Goal: Task Accomplishment & Management: Manage account settings

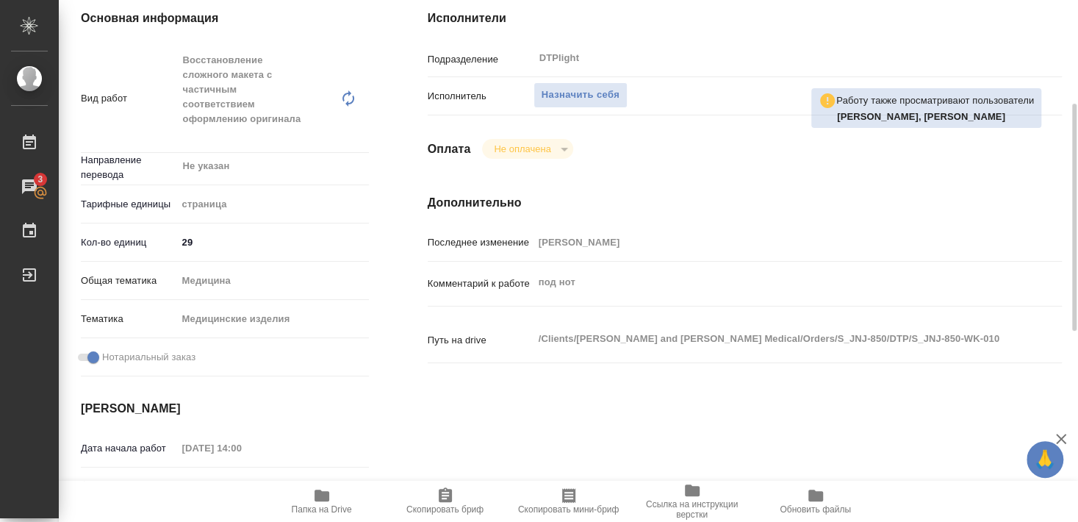
scroll to position [79, 0]
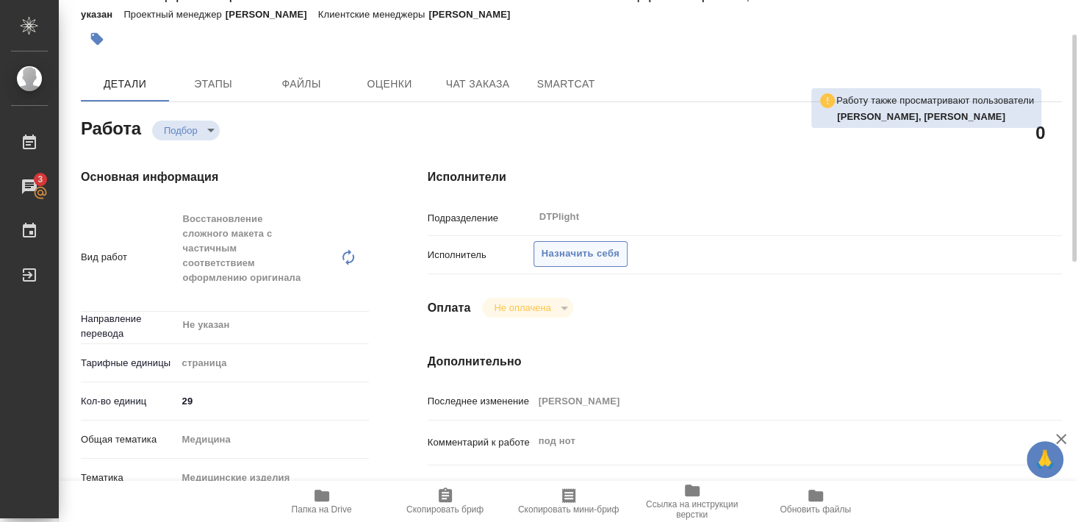
click at [586, 245] on span "Назначить себя" at bounding box center [580, 253] width 78 height 17
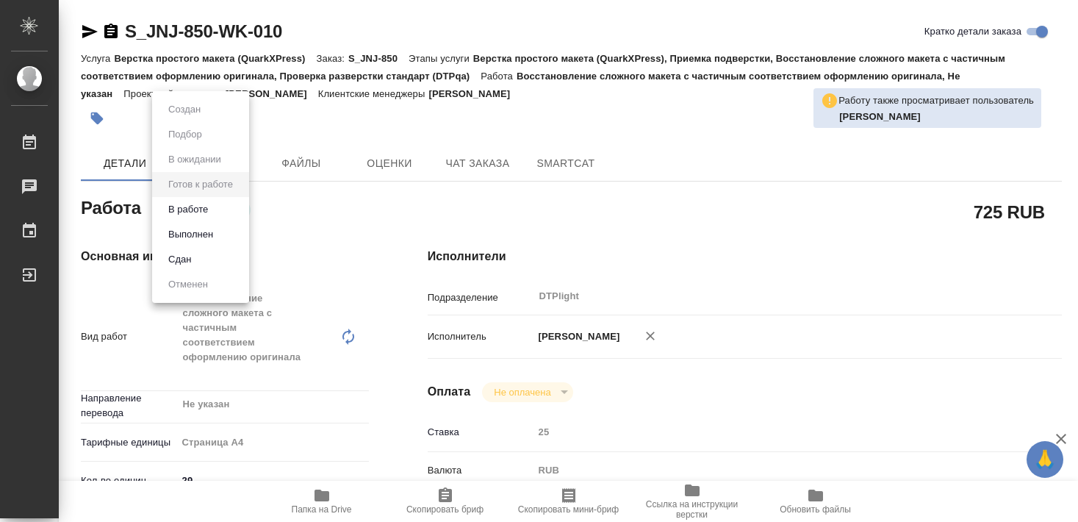
click at [198, 208] on button "В работе" at bounding box center [188, 209] width 48 height 16
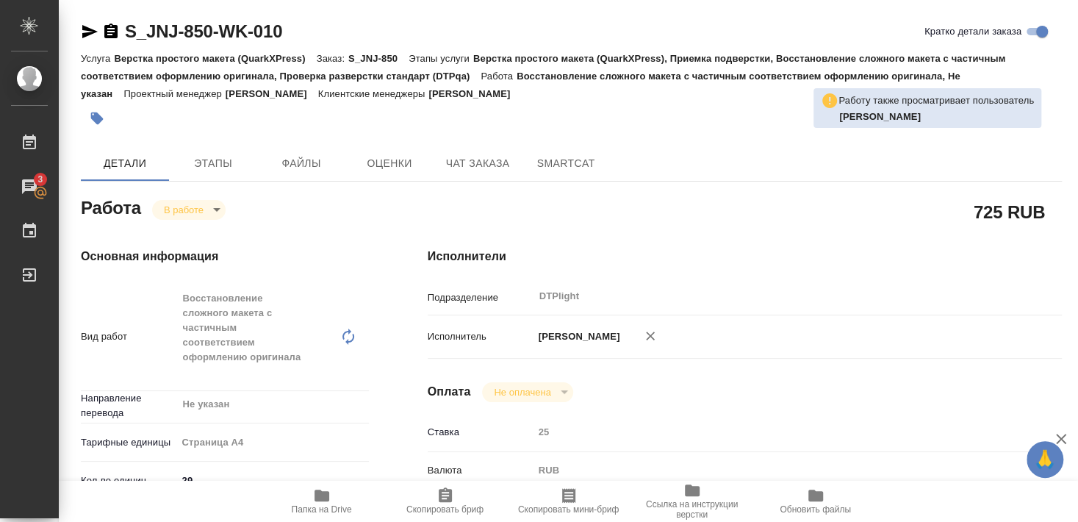
type textarea "x"
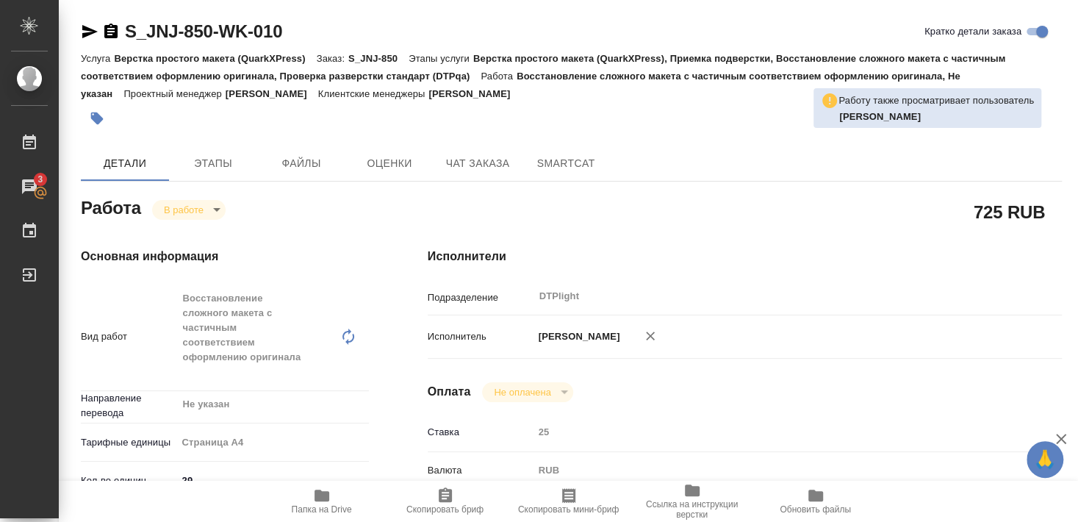
type textarea "x"
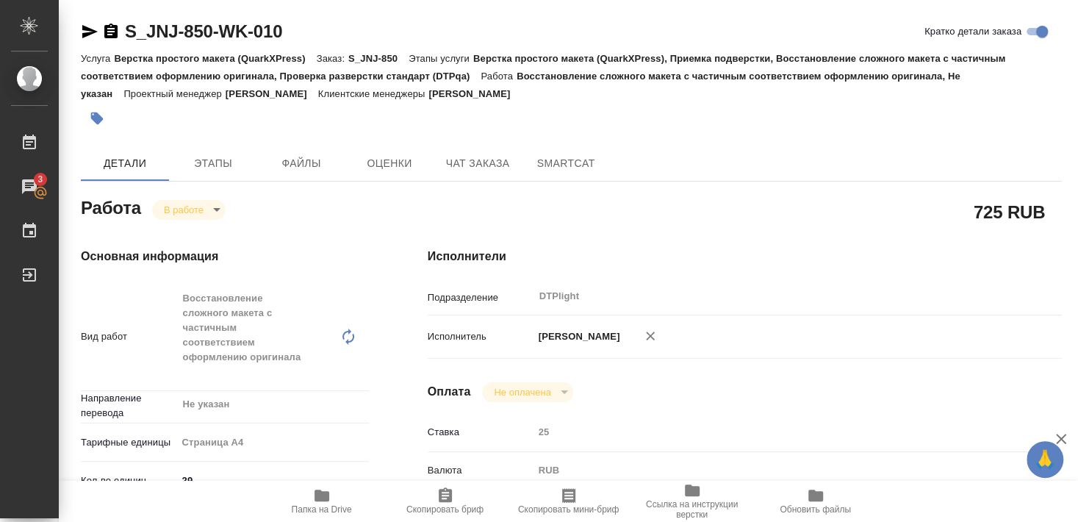
type textarea "x"
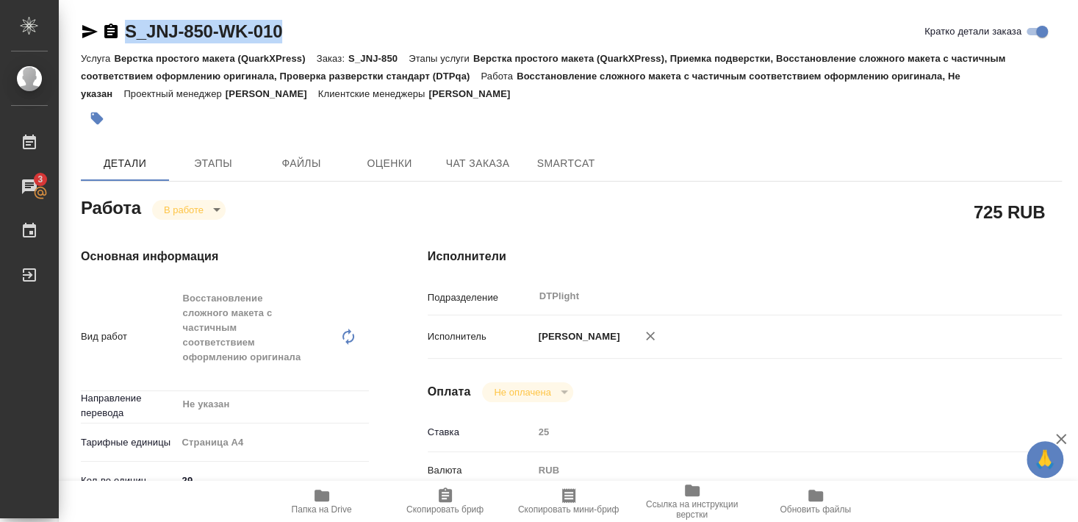
drag, startPoint x: 126, startPoint y: 45, endPoint x: 287, endPoint y: 39, distance: 161.7
click at [287, 39] on div "S_JNJ-850-WK-010 Кратко детали заказа" at bounding box center [571, 34] width 981 height 29
type textarea "x"
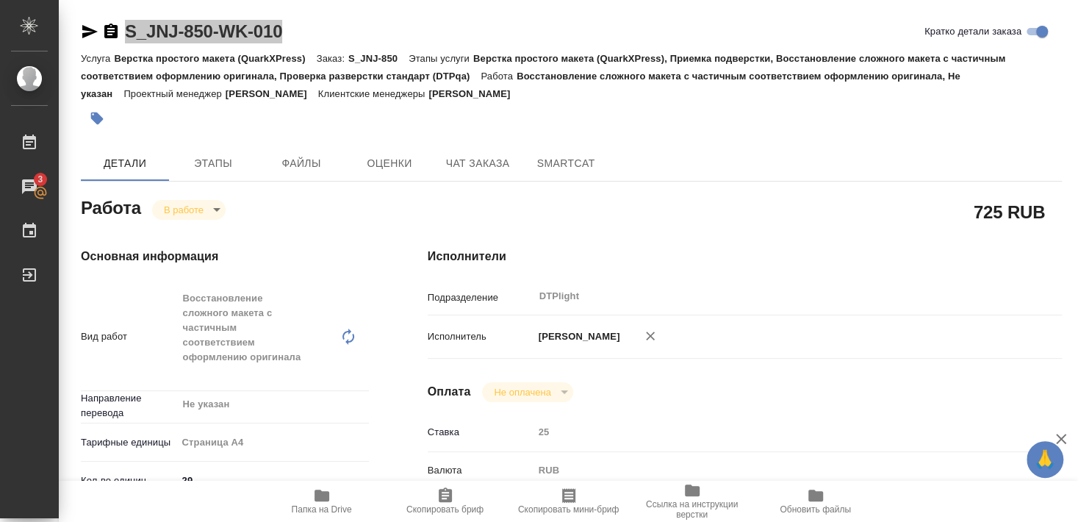
type textarea "x"
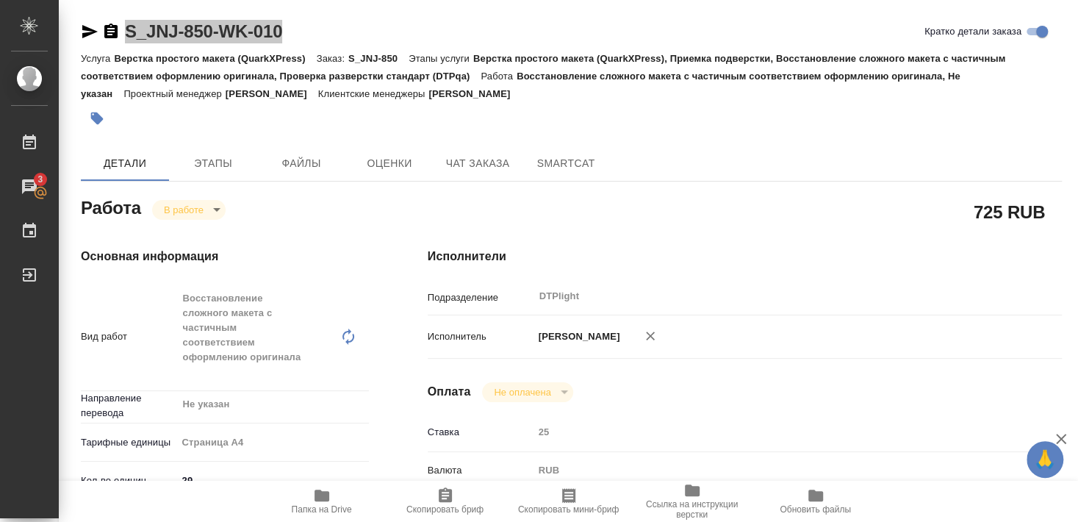
type textarea "x"
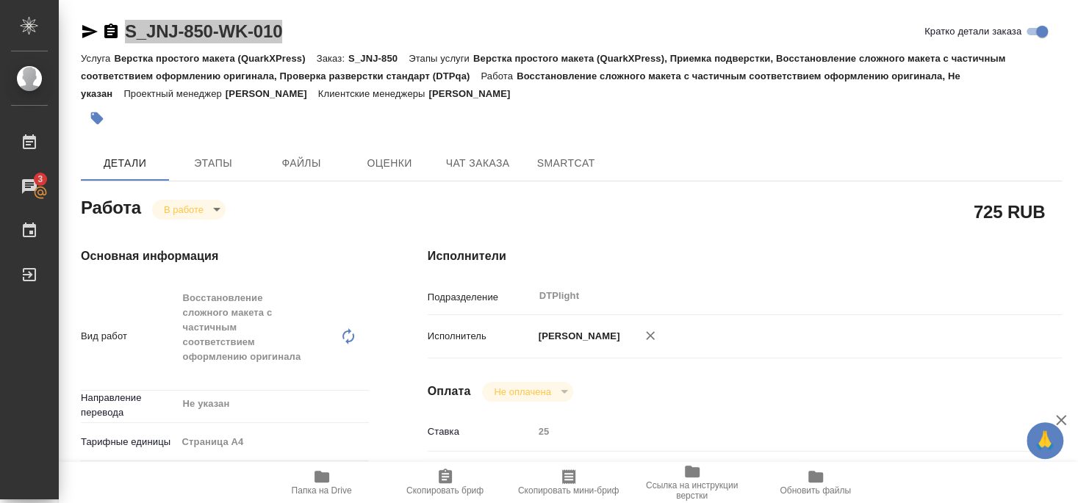
type textarea "x"
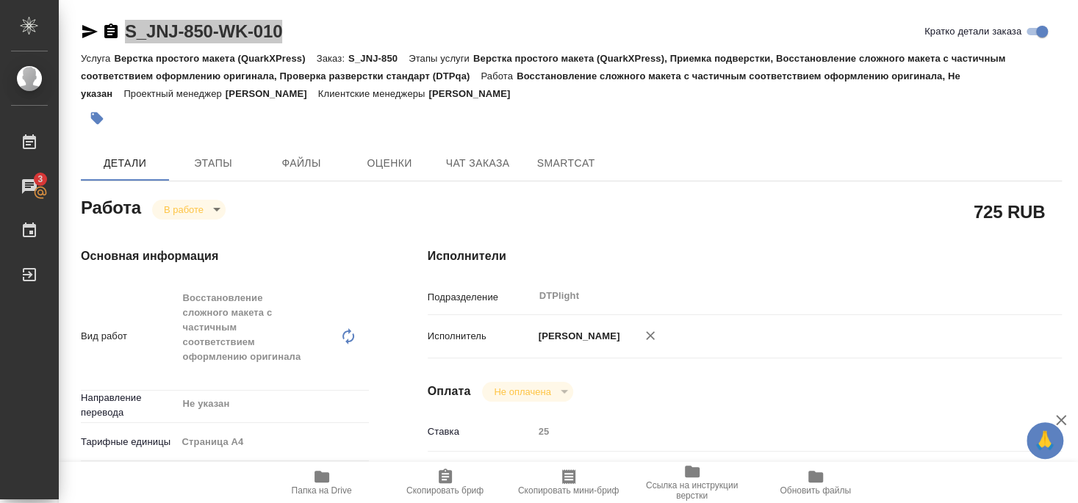
type textarea "x"
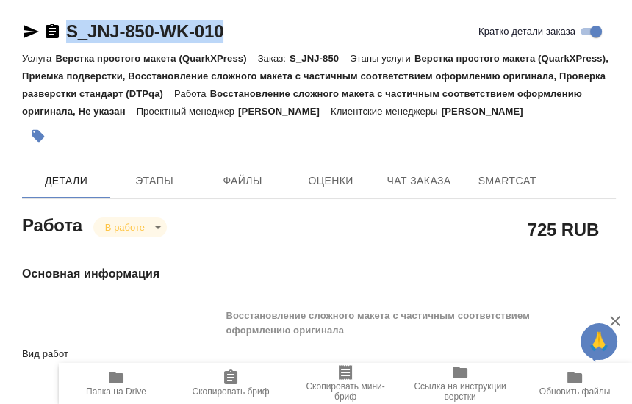
type textarea "x"
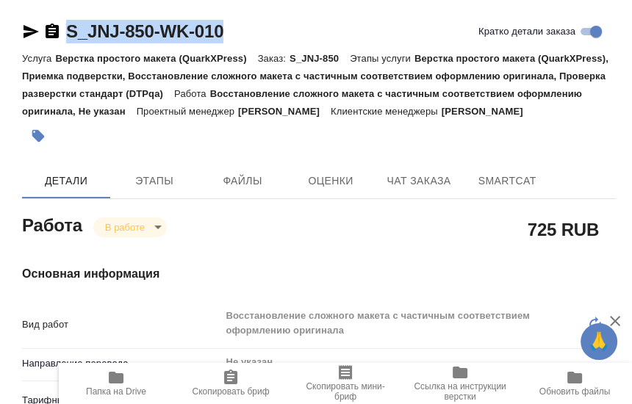
drag, startPoint x: 143, startPoint y: 58, endPoint x: 124, endPoint y: 58, distance: 18.4
click at [142, 58] on p "Верстка простого макета (QuarkXPress)" at bounding box center [156, 58] width 202 height 11
drag, startPoint x: 110, startPoint y: 41, endPoint x: 229, endPoint y: 44, distance: 119.1
click at [229, 44] on div "S_JNJ-850-WK-010 Кратко детали заказа" at bounding box center [319, 34] width 594 height 29
copy link "S_JNJ-850-WK-010"
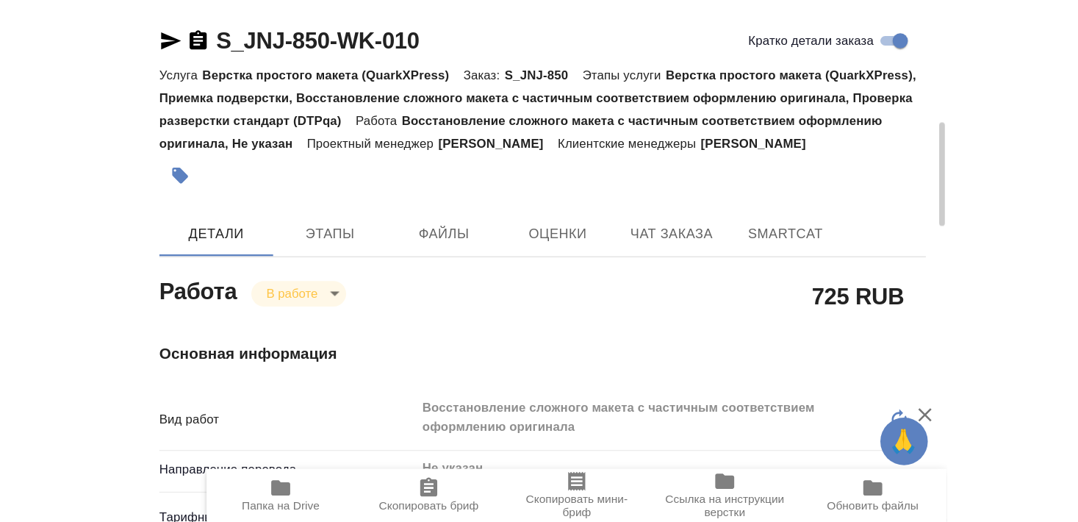
scroll to position [79, 0]
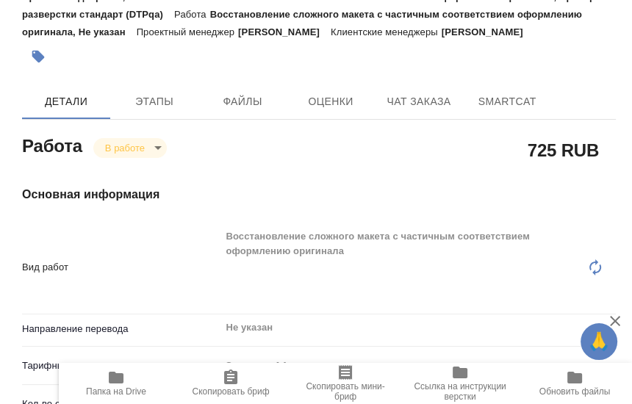
type textarea "x"
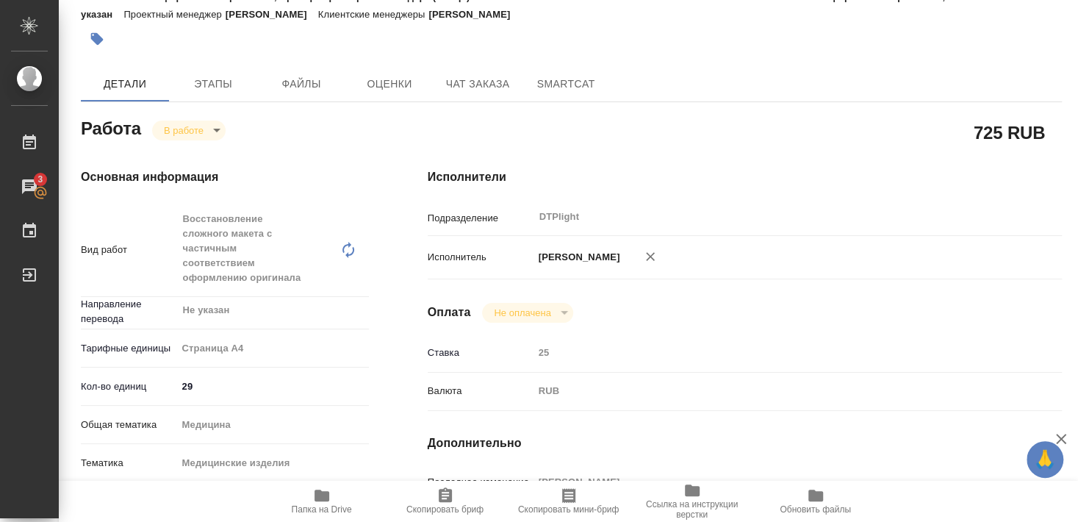
type textarea "x"
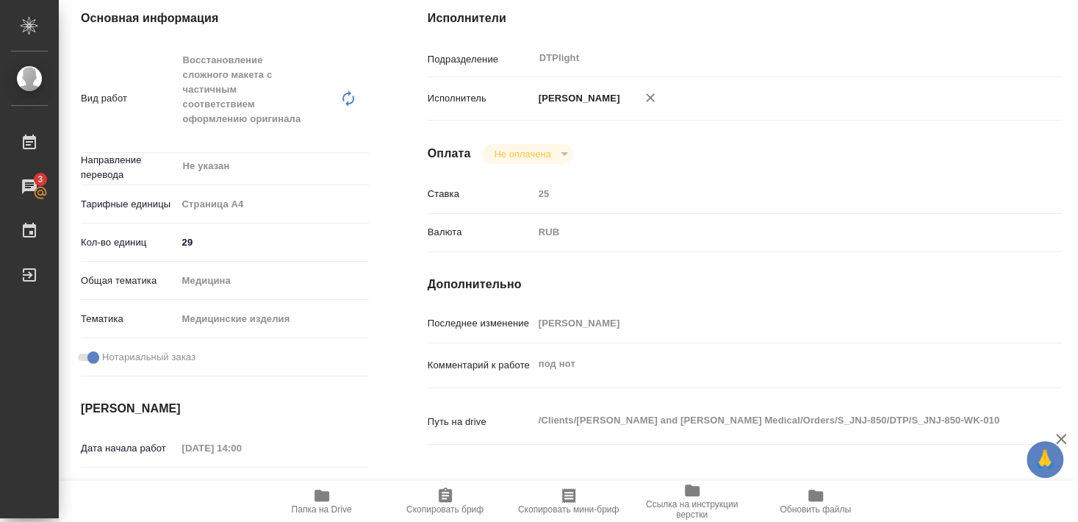
scroll to position [317, 0]
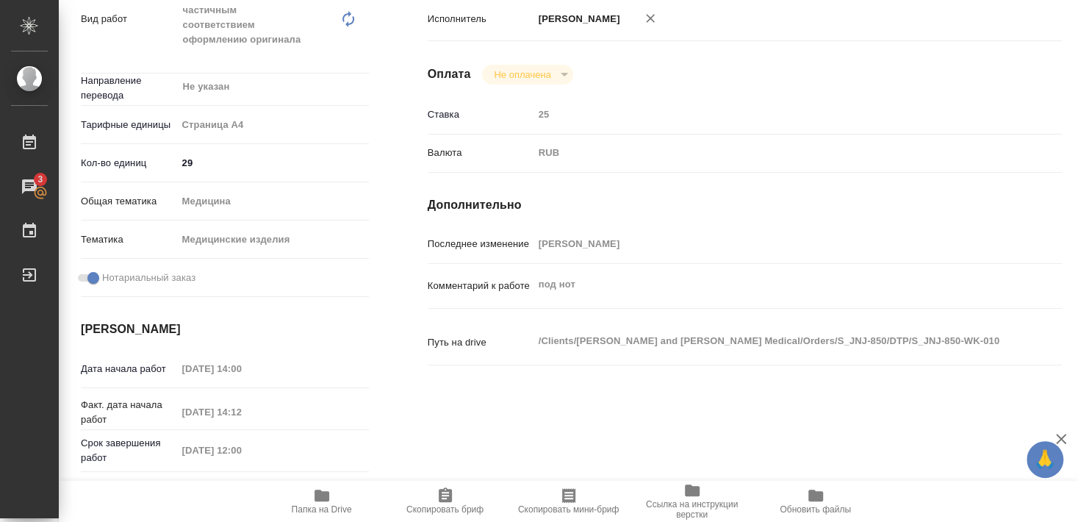
click at [333, 497] on span "Папка на Drive" at bounding box center [322, 500] width 106 height 28
type textarea "x"
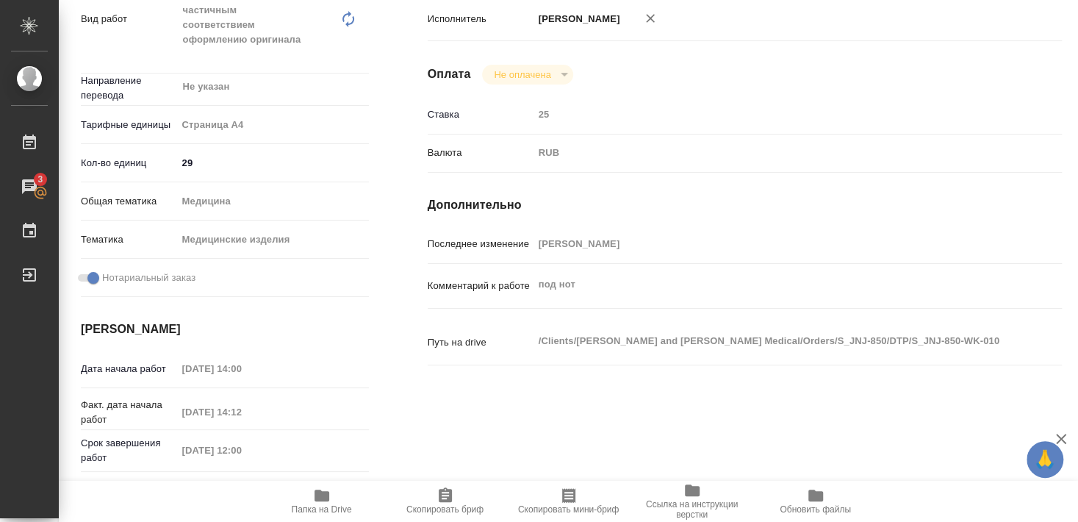
type textarea "x"
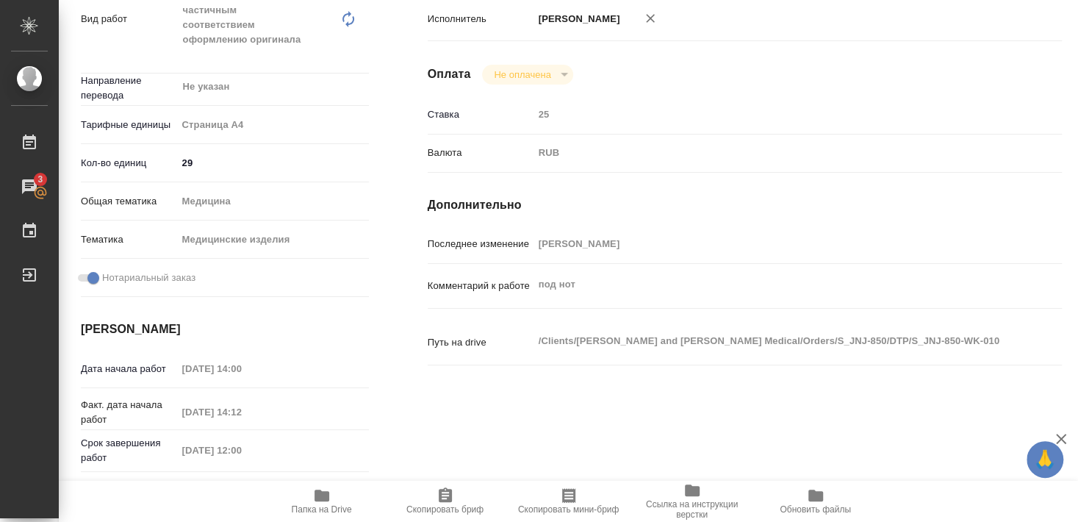
type textarea "x"
click at [336, 502] on span "Папка на Drive" at bounding box center [322, 500] width 106 height 28
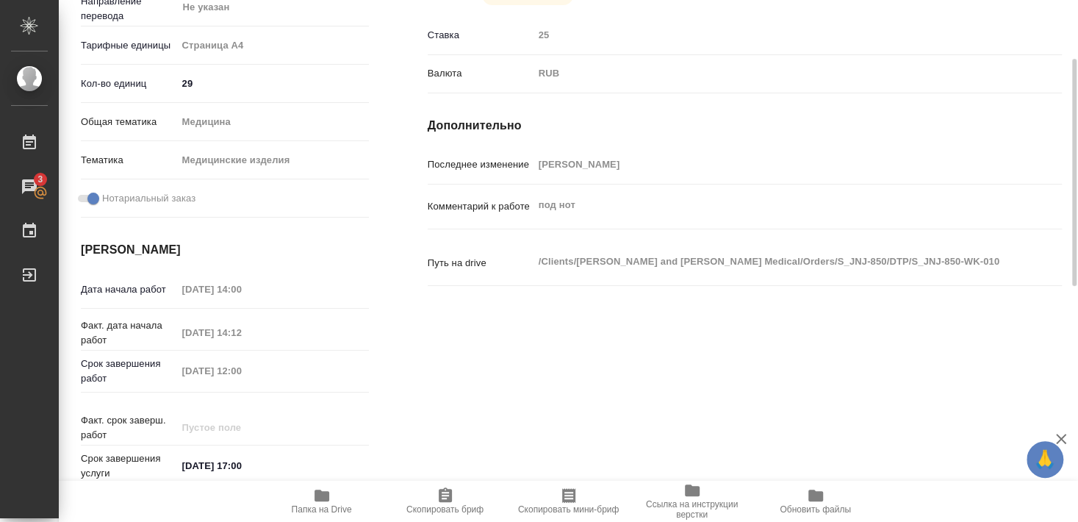
scroll to position [159, 0]
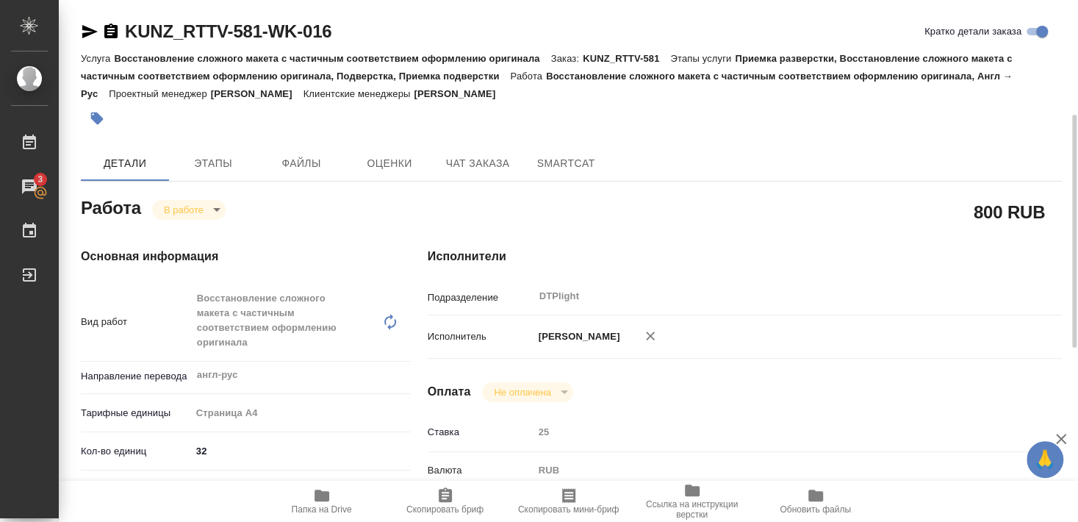
scroll to position [79, 0]
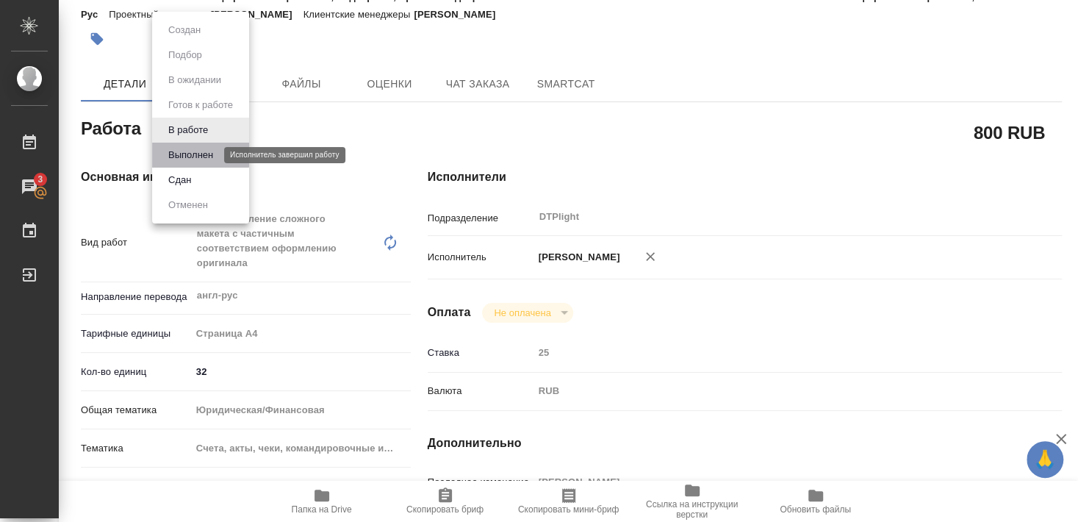
click at [190, 153] on button "Выполнен" at bounding box center [191, 155] width 54 height 16
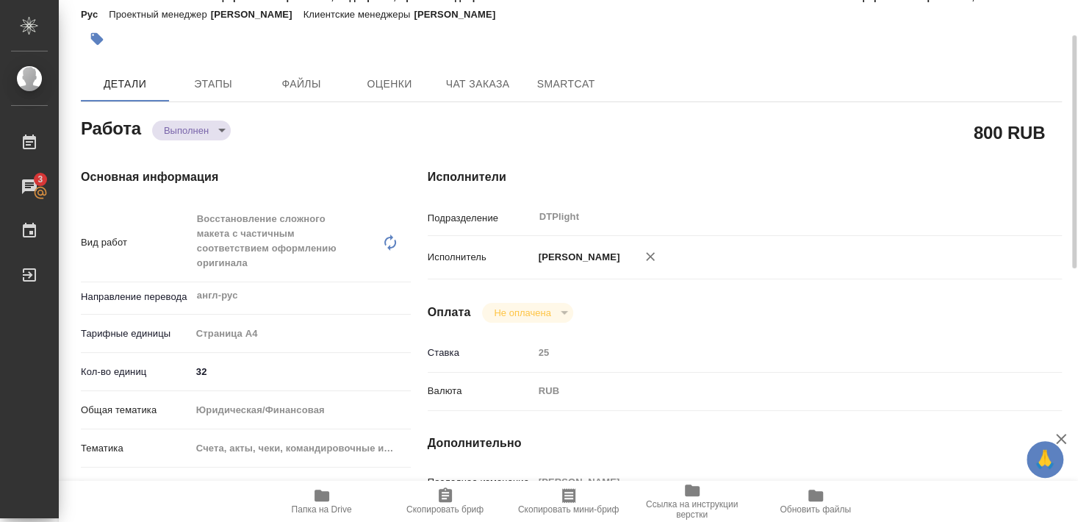
type textarea "x"
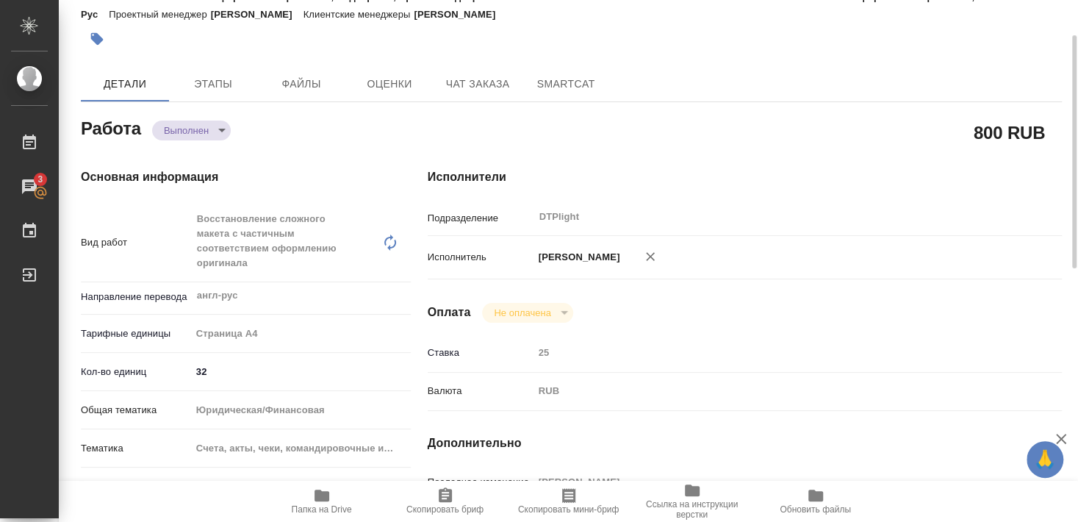
type textarea "x"
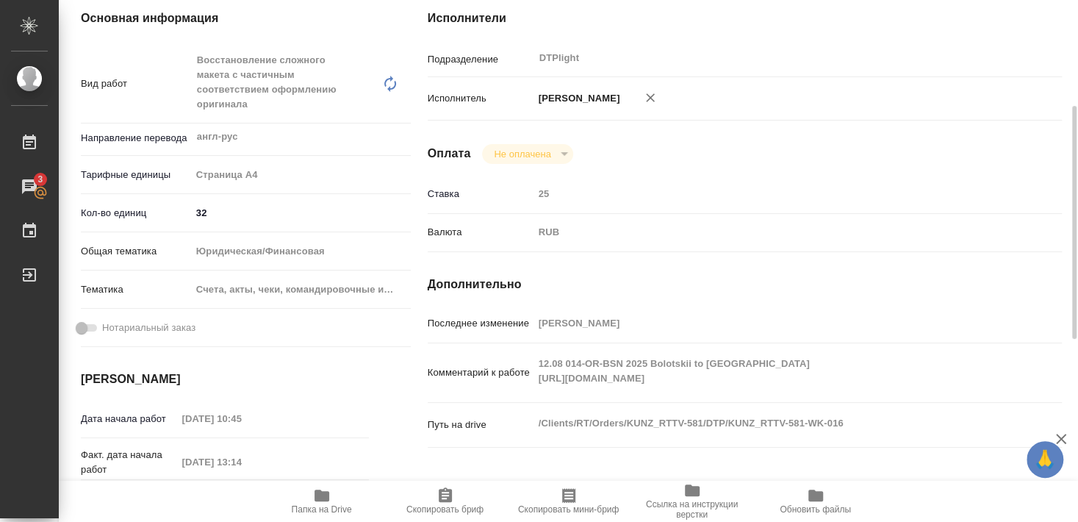
scroll to position [317, 0]
